Goal: Find specific page/section: Find specific page/section

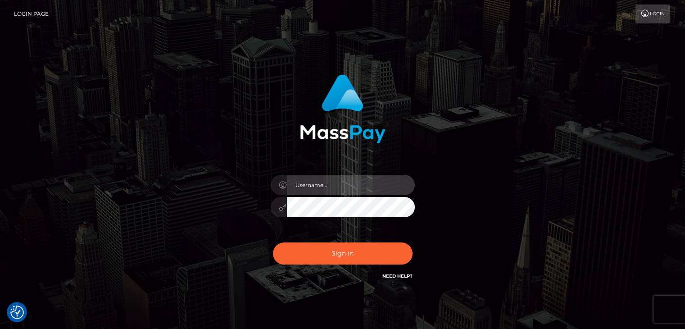
type input "Edward"
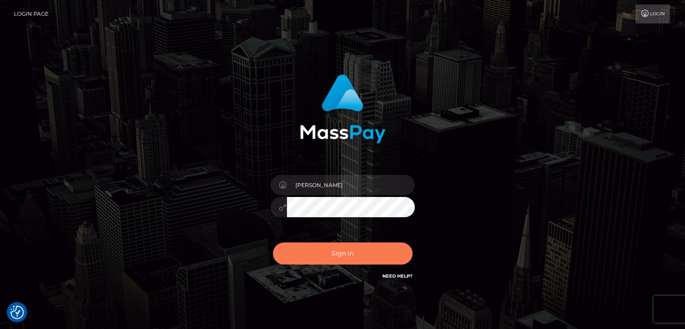
click at [353, 250] on button "Sign in" at bounding box center [343, 253] width 140 height 22
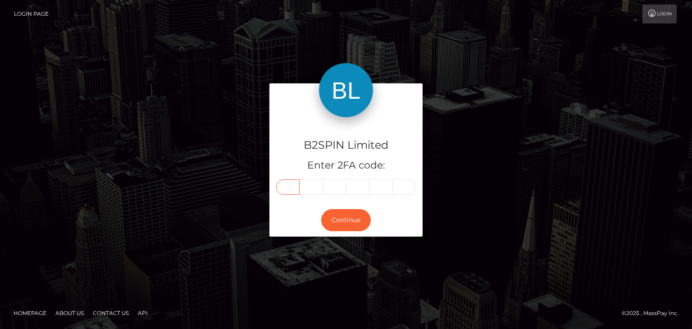
click at [292, 186] on input "text" at bounding box center [287, 186] width 23 height 15
paste input "4"
type input "4"
type input "5"
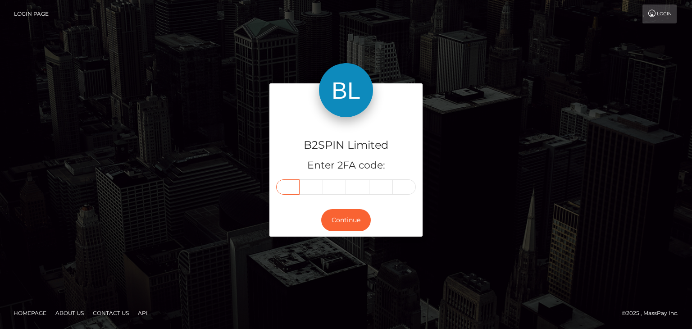
type input "4"
type input "5"
click at [355, 222] on button "Continue" at bounding box center [346, 220] width 50 height 22
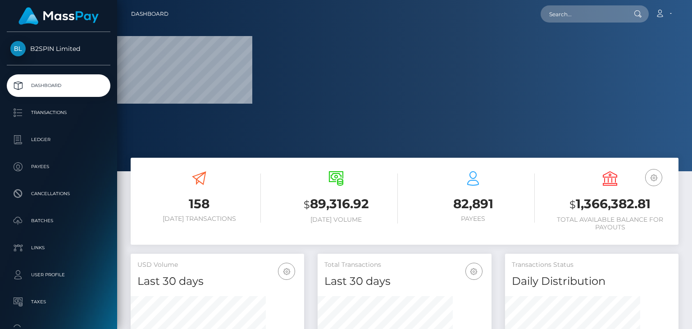
click at [564, 21] on div "Loading... Loading... Account Edit Profile Logout" at bounding box center [427, 14] width 502 height 19
click at [569, 17] on input "text" at bounding box center [582, 13] width 85 height 17
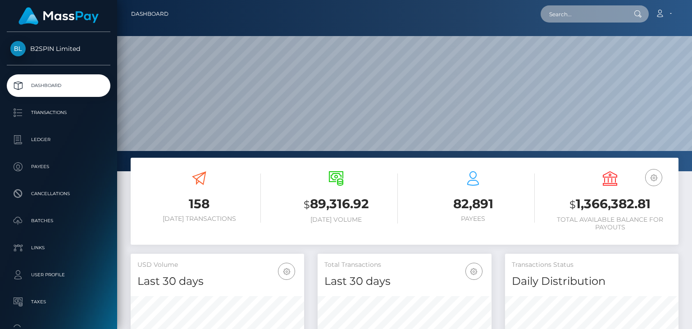
scroll to position [159, 173]
click at [580, 15] on input "text" at bounding box center [582, 13] width 85 height 17
paste input "1902704247"
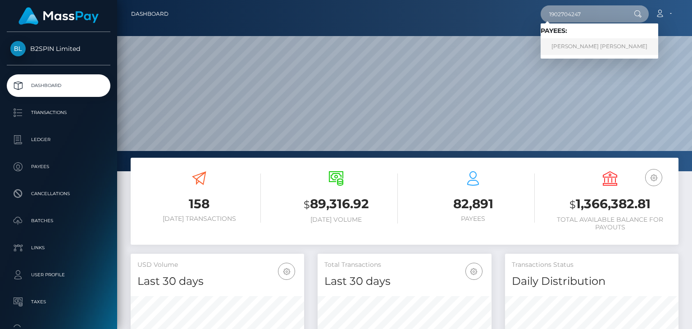
type input "1902704247"
click at [582, 49] on link "JOSE LUIS JR MARTINEZ" at bounding box center [599, 46] width 118 height 17
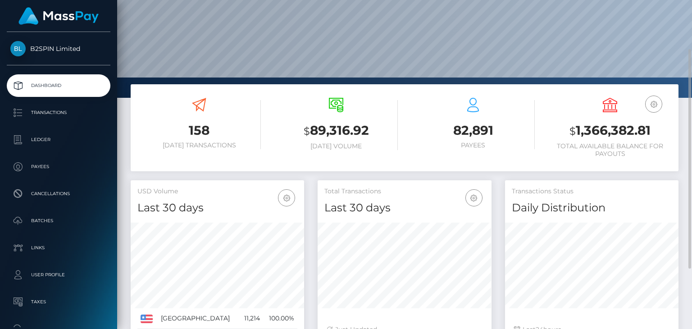
scroll to position [0, 0]
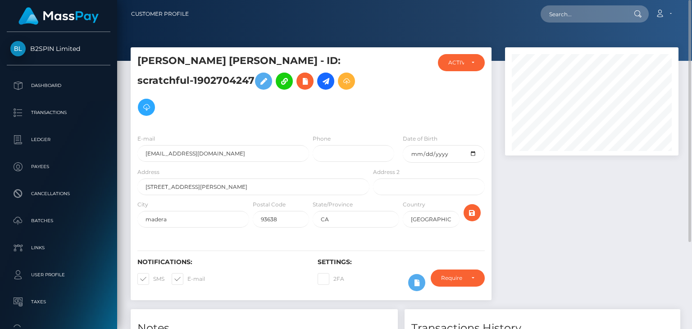
click at [151, 63] on h5 "JOSE LUIS JR MARTINEZ - ID: scratchful-1902704247" at bounding box center [250, 87] width 227 height 66
drag, startPoint x: 156, startPoint y: 63, endPoint x: 170, endPoint y: 62, distance: 14.0
click at [159, 63] on h5 "JOSE LUIS JR MARTINEZ - ID: scratchful-1902704247" at bounding box center [250, 87] width 227 height 66
click at [201, 59] on h5 "JOSE LUIS JR MARTINEZ - ID: scratchful-1902704247" at bounding box center [250, 87] width 227 height 66
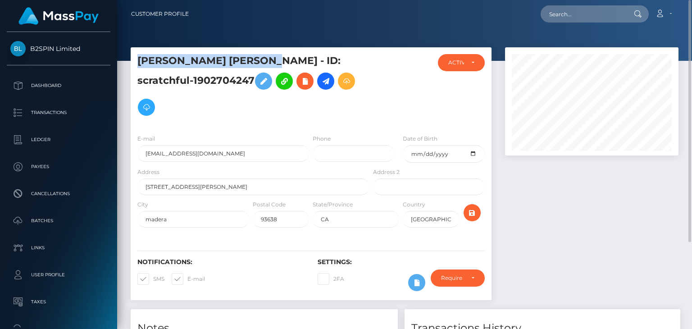
drag, startPoint x: 218, startPoint y: 59, endPoint x: 235, endPoint y: 59, distance: 16.7
click at [219, 59] on h5 "JOSE LUIS JR MARTINEZ - ID: scratchful-1902704247" at bounding box center [250, 87] width 227 height 66
click at [236, 59] on h5 "JOSE LUIS JR MARTINEZ - ID: scratchful-1902704247" at bounding box center [250, 87] width 227 height 66
copy h5 "JOSE LUIS JR MARTINEZ"
